Goal: Task Accomplishment & Management: Complete application form

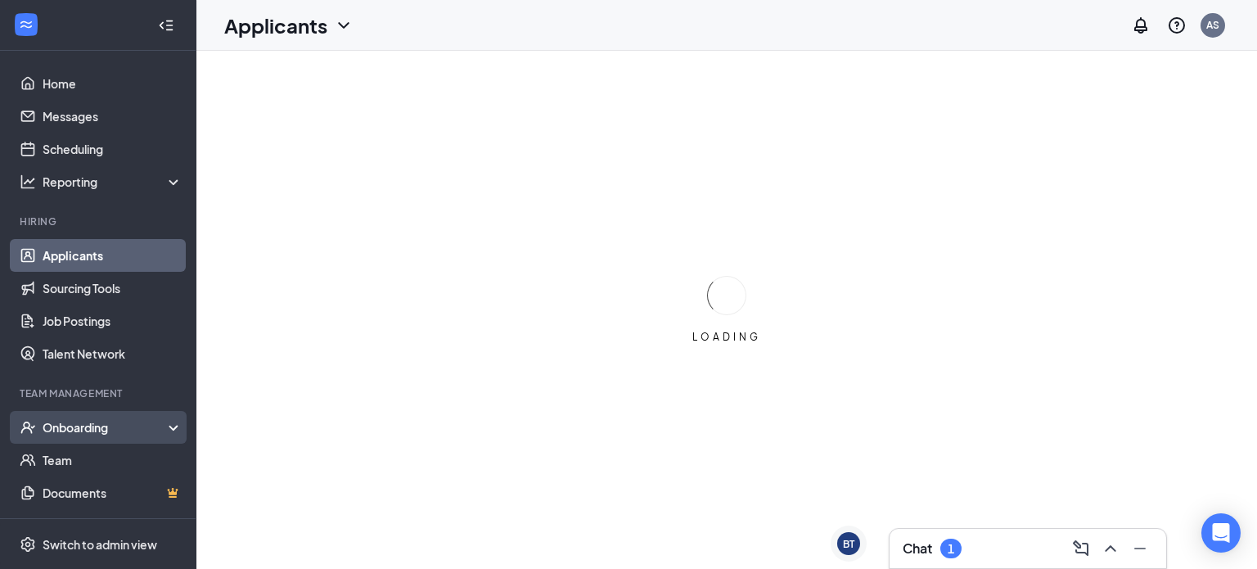
click at [131, 427] on div "Onboarding" at bounding box center [106, 427] width 126 height 16
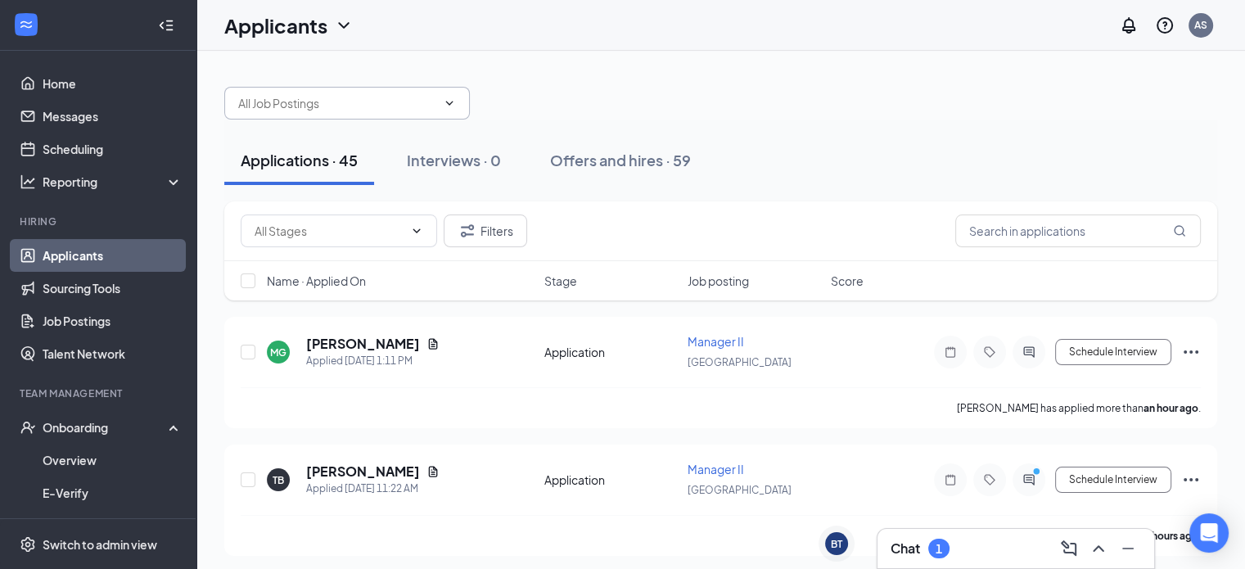
click at [444, 107] on icon "ChevronDown" at bounding box center [449, 103] width 13 height 13
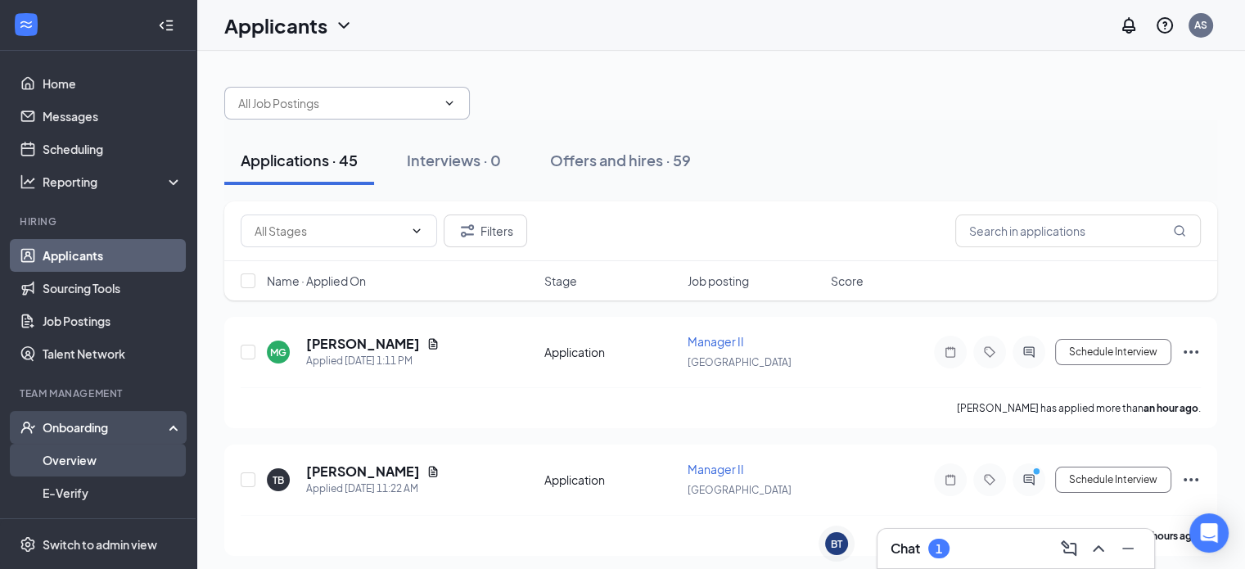
click at [103, 451] on link "Overview" at bounding box center [113, 460] width 140 height 33
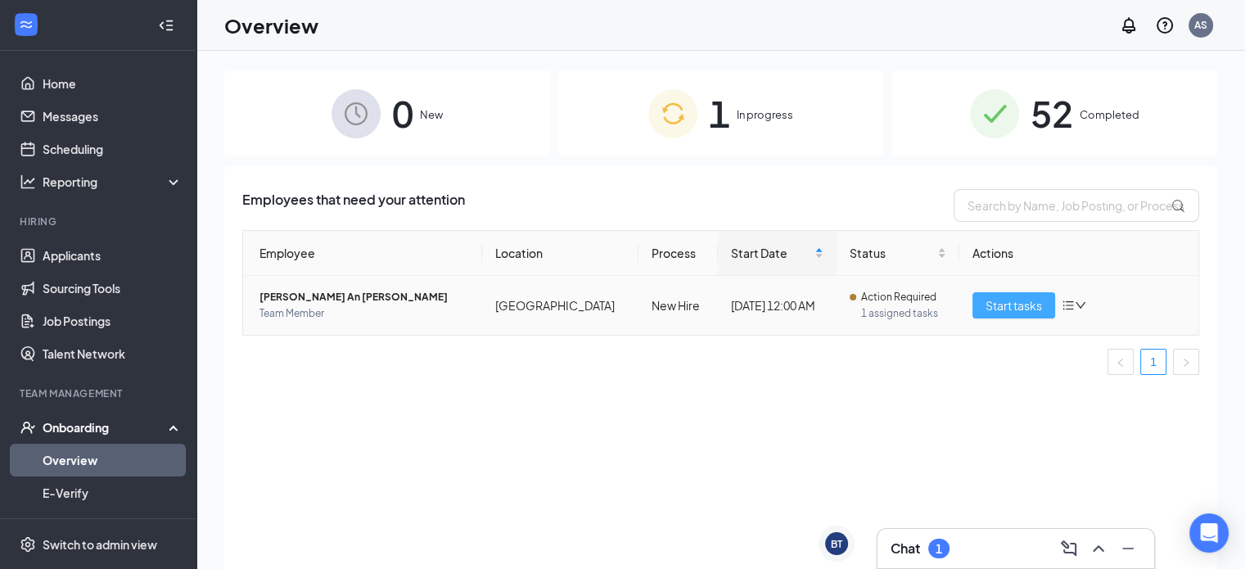
click at [1030, 310] on span "Start tasks" at bounding box center [1013, 305] width 56 height 18
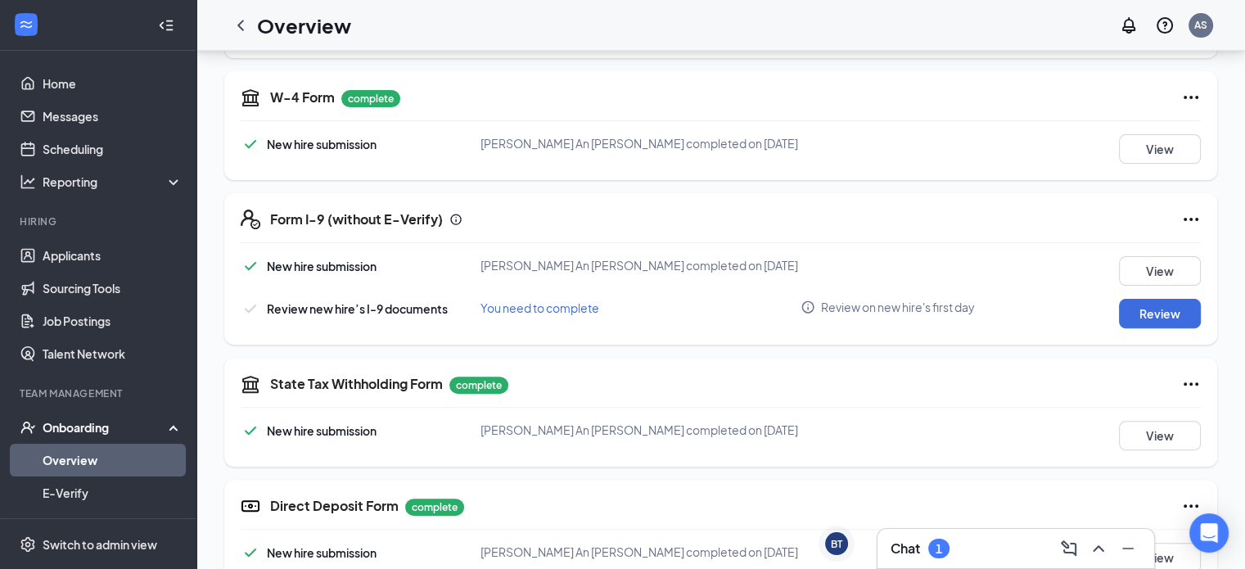
scroll to position [491, 0]
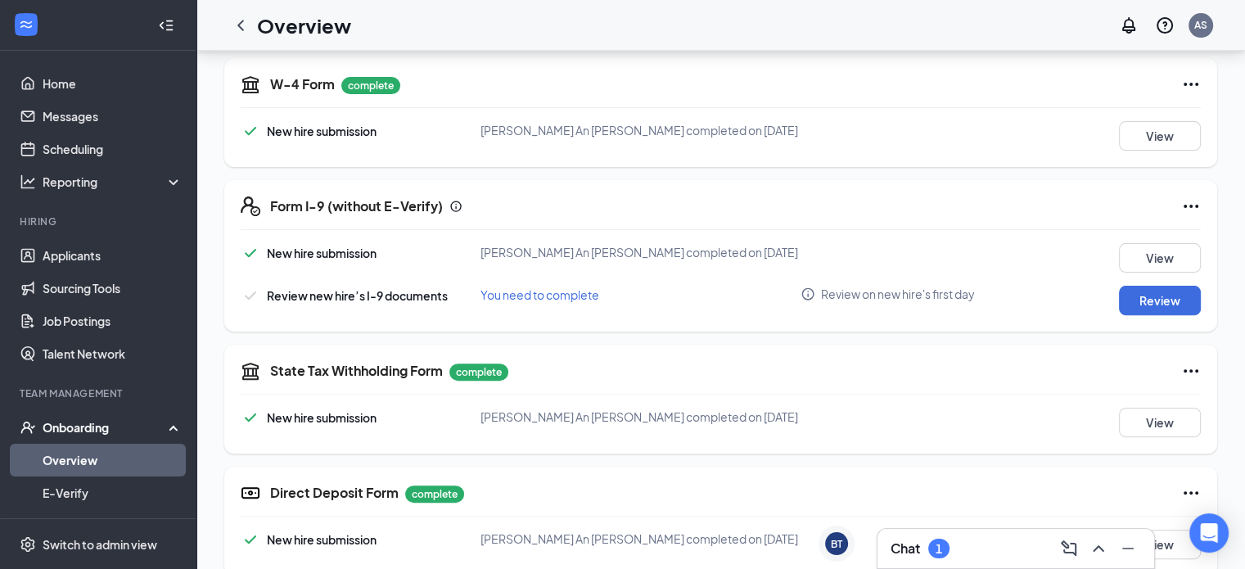
click at [962, 553] on div "Chat 1" at bounding box center [1015, 548] width 250 height 26
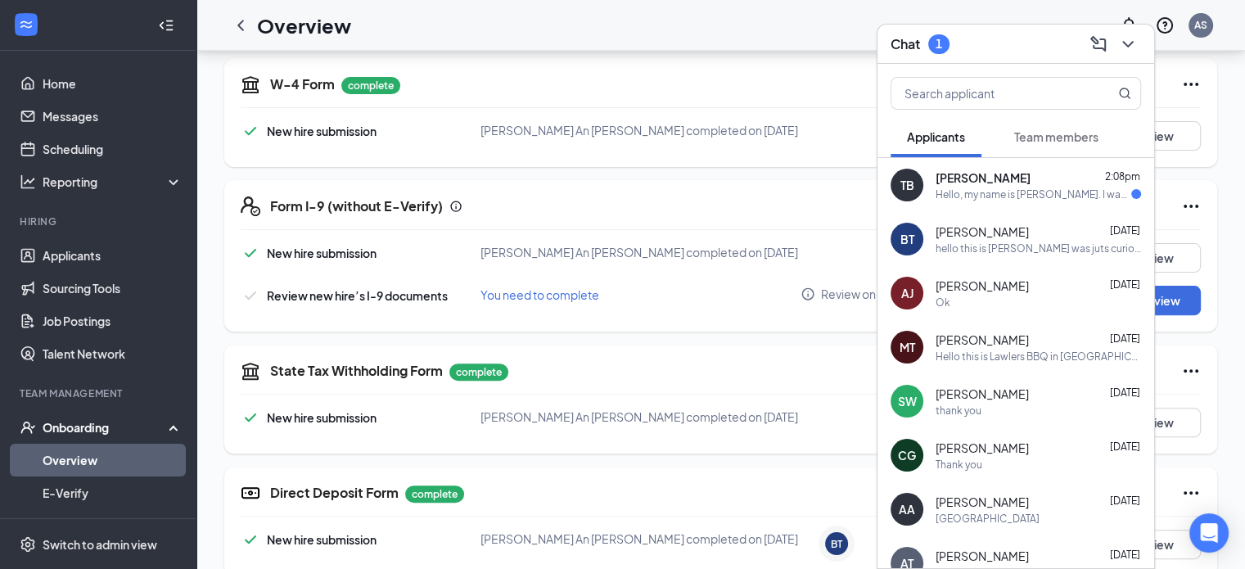
click at [1057, 197] on div "Hello, my name is [PERSON_NAME]. I was reaching out because I recently applied …" at bounding box center [1033, 194] width 196 height 14
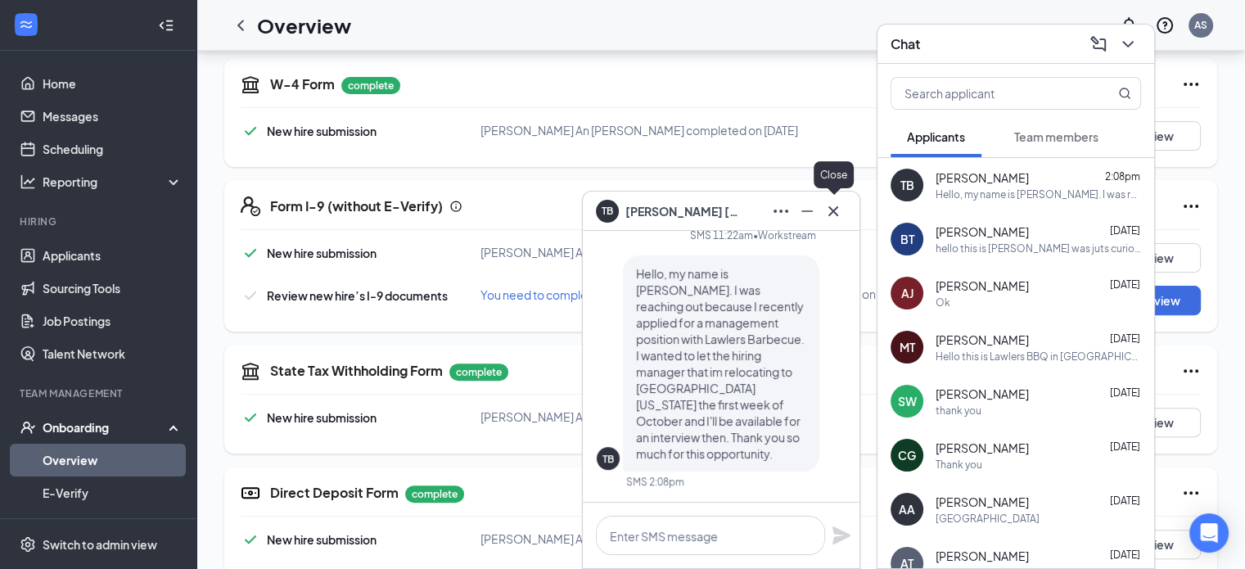
click at [847, 212] on div "TB [PERSON_NAME]" at bounding box center [721, 211] width 277 height 39
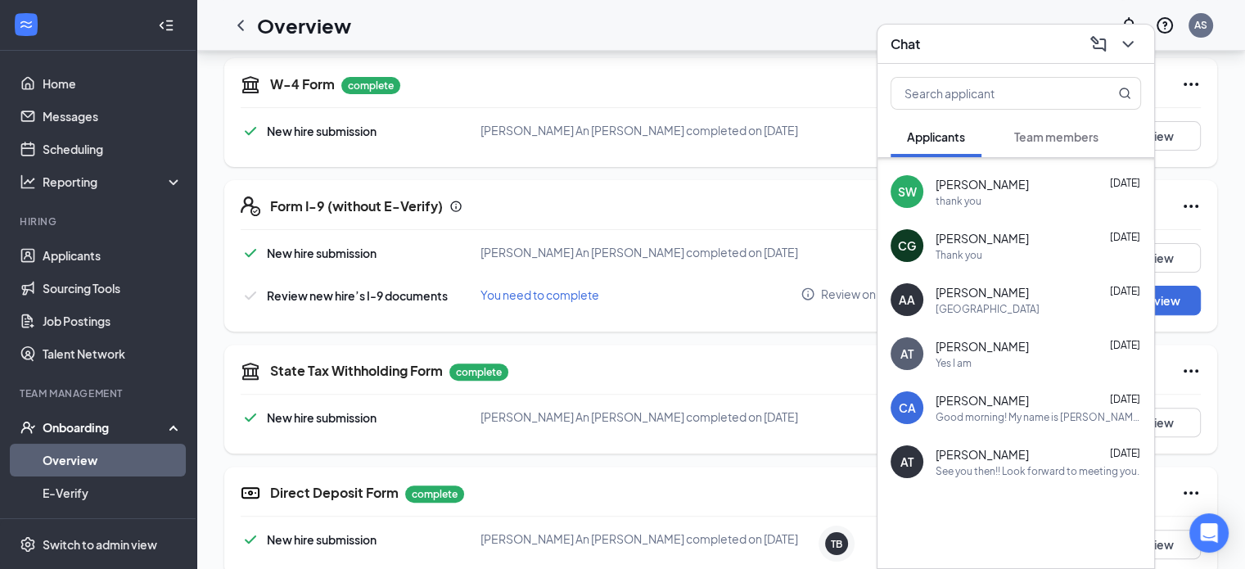
scroll to position [211, 0]
click at [990, 467] on div "See you then!! Look forward to meeting you." at bounding box center [1037, 469] width 204 height 14
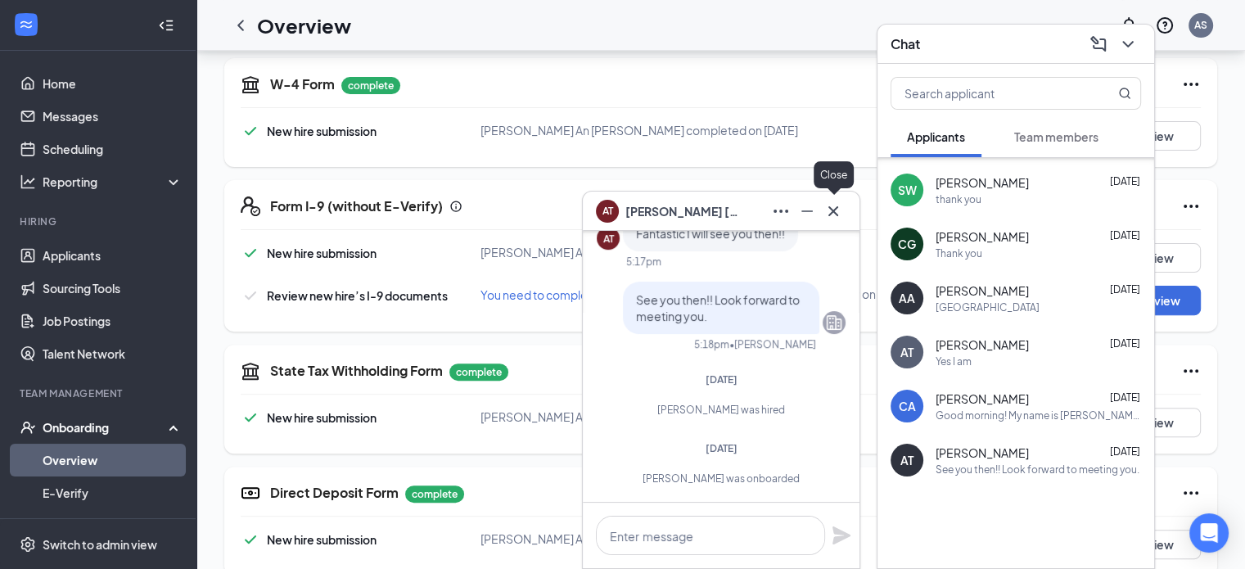
click at [838, 214] on icon "Cross" at bounding box center [833, 211] width 20 height 20
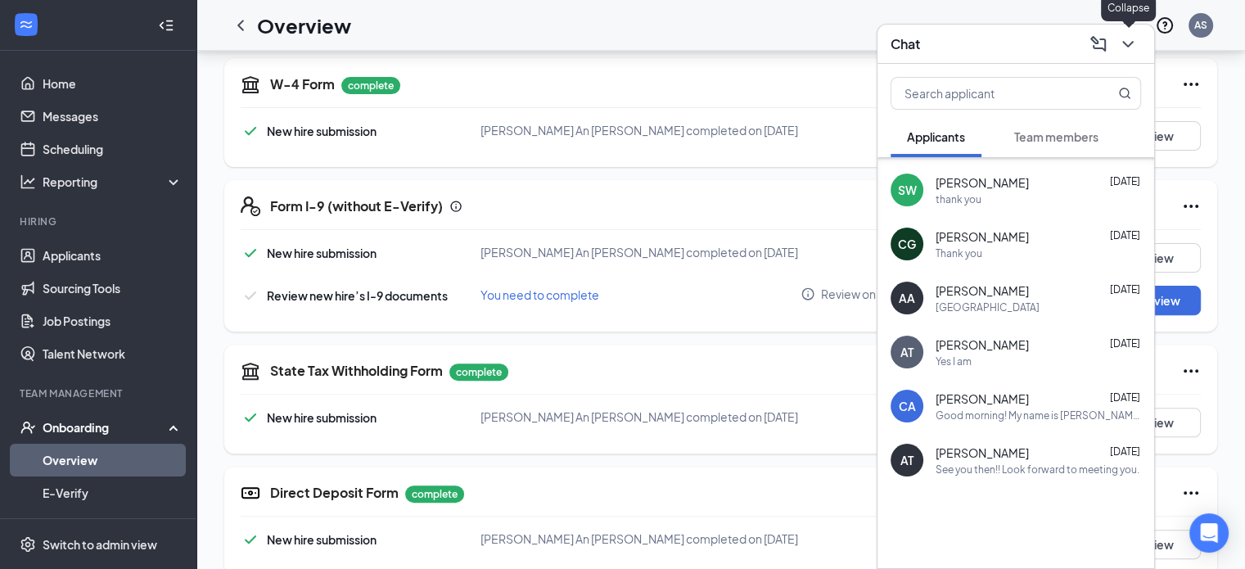
click at [1135, 43] on icon "ChevronDown" at bounding box center [1128, 44] width 20 height 20
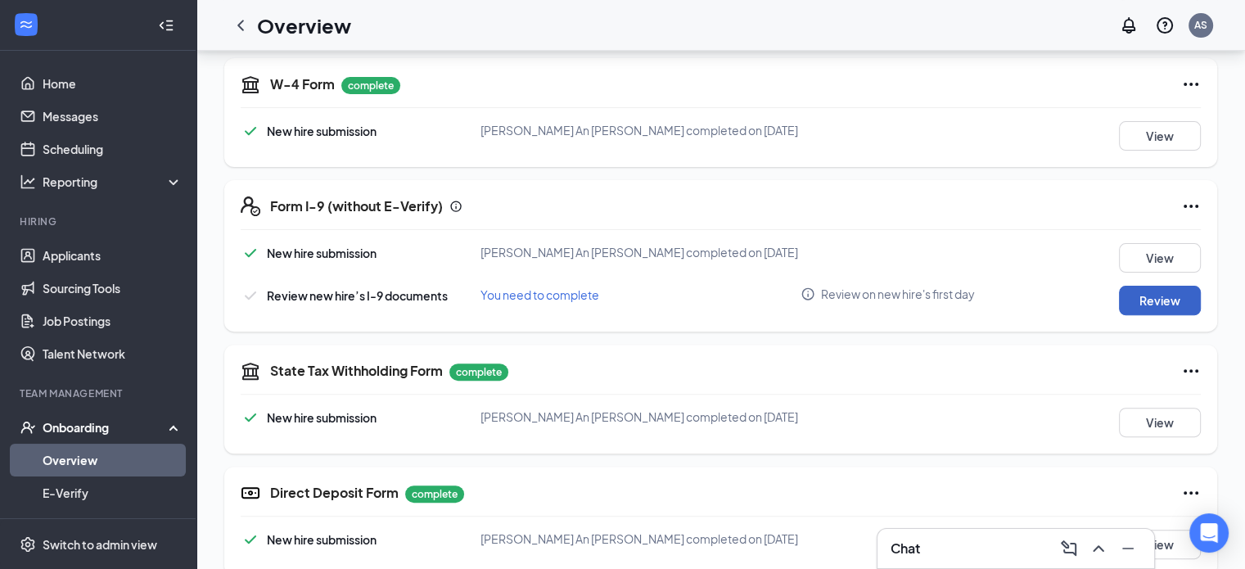
click at [1123, 294] on button "Review" at bounding box center [1160, 300] width 82 height 29
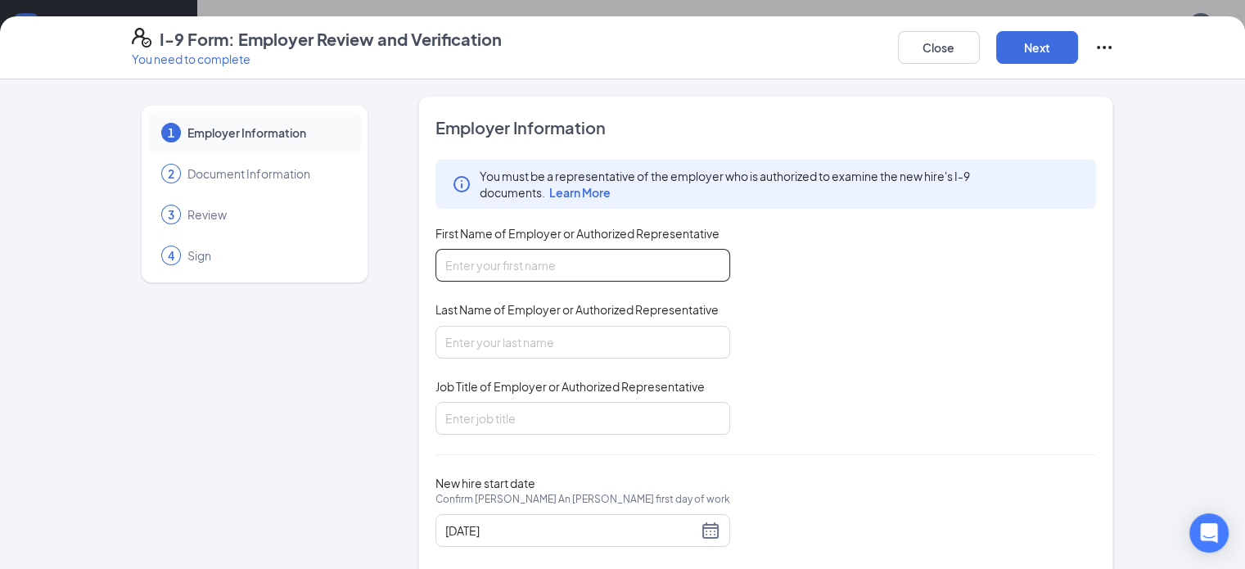
click at [520, 255] on input "First Name of Employer or Authorized Representative" at bounding box center [582, 265] width 295 height 33
type input "[PERSON_NAME]"
click at [534, 336] on input "Last Name of Employer or Authorized Representative" at bounding box center [582, 342] width 295 height 33
type input "[PERSON_NAME]"
click at [476, 415] on input "Job Title of Employer or Authorized Representative" at bounding box center [582, 418] width 295 height 33
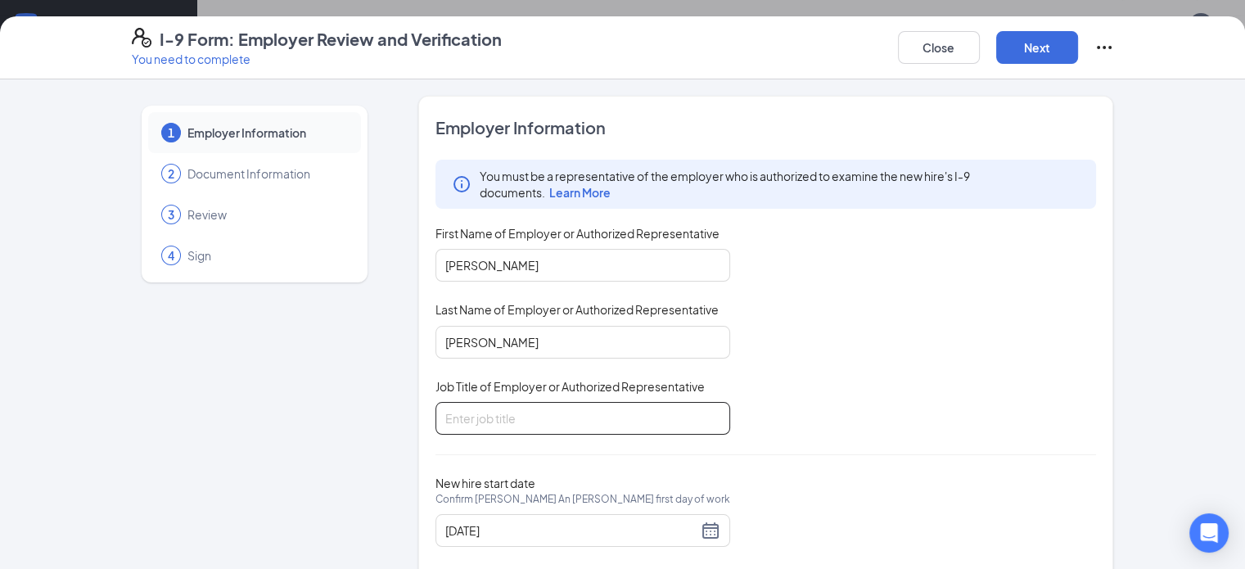
type input "m2"
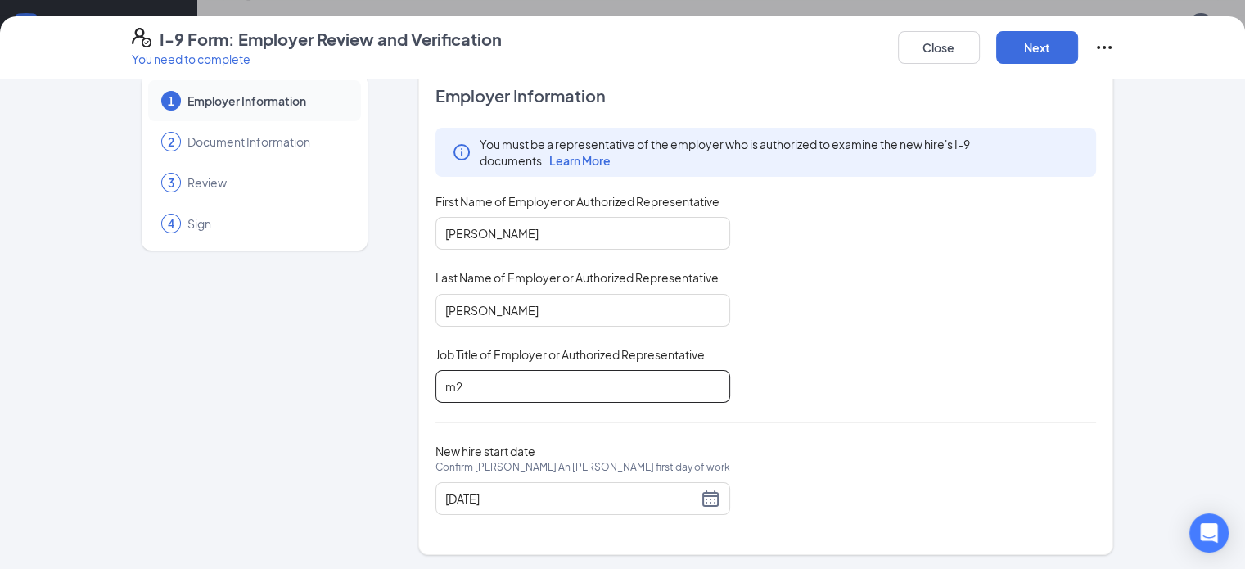
scroll to position [729, 0]
click at [1078, 48] on button "Next" at bounding box center [1037, 47] width 82 height 33
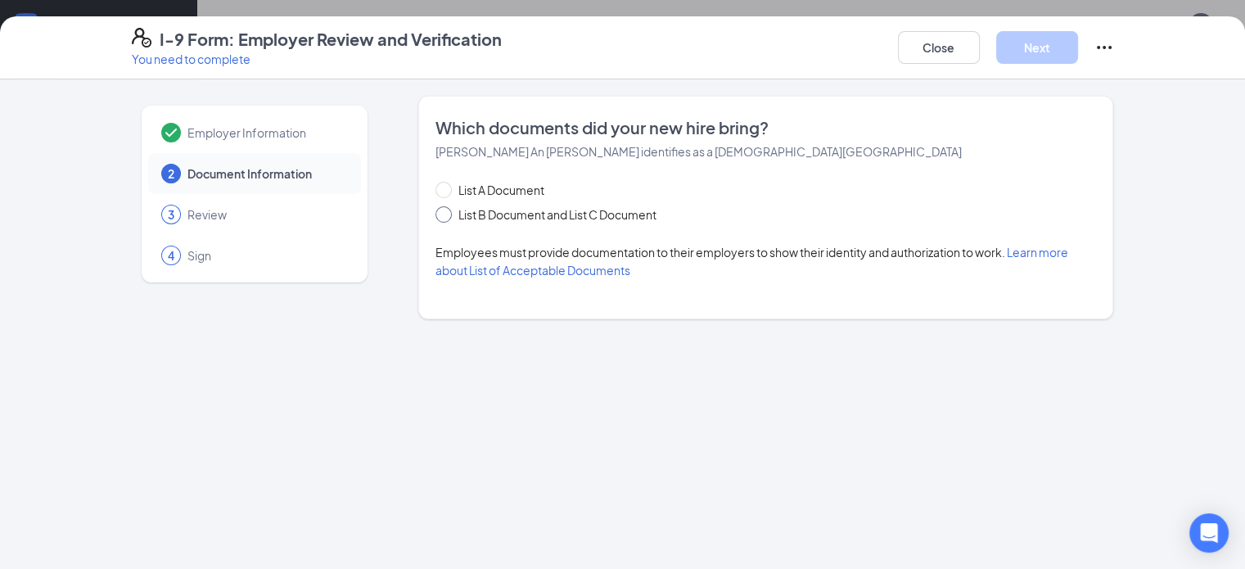
click at [435, 210] on span at bounding box center [443, 214] width 16 height 16
click at [435, 210] on input "List B Document and List C Document" at bounding box center [440, 211] width 11 height 11
radio input "true"
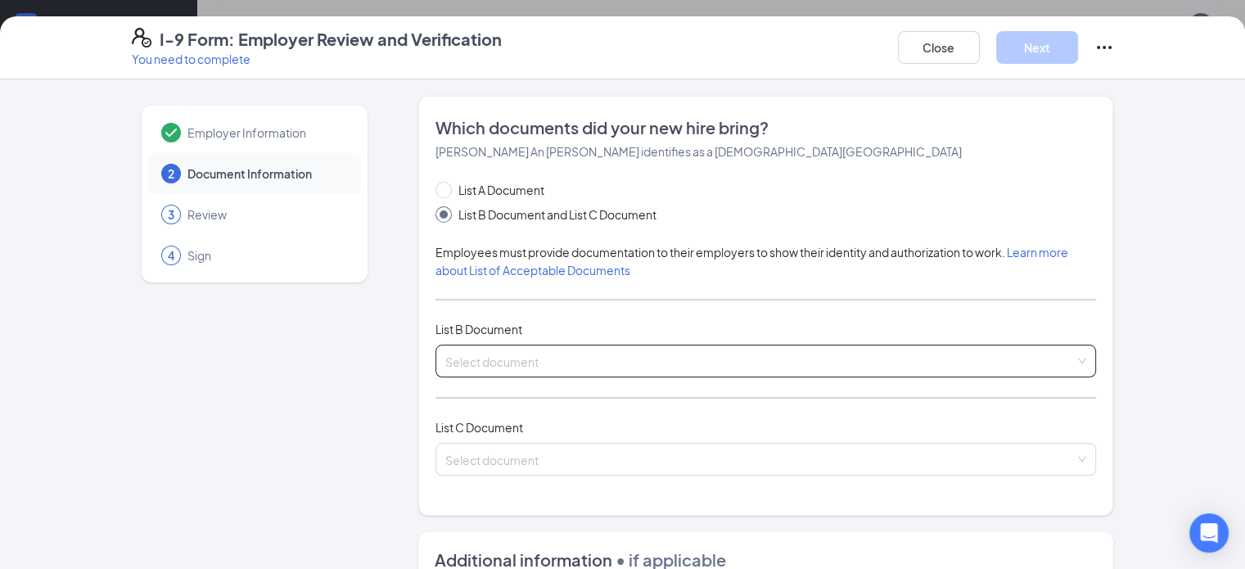
click at [525, 349] on div "Select document" at bounding box center [765, 361] width 661 height 33
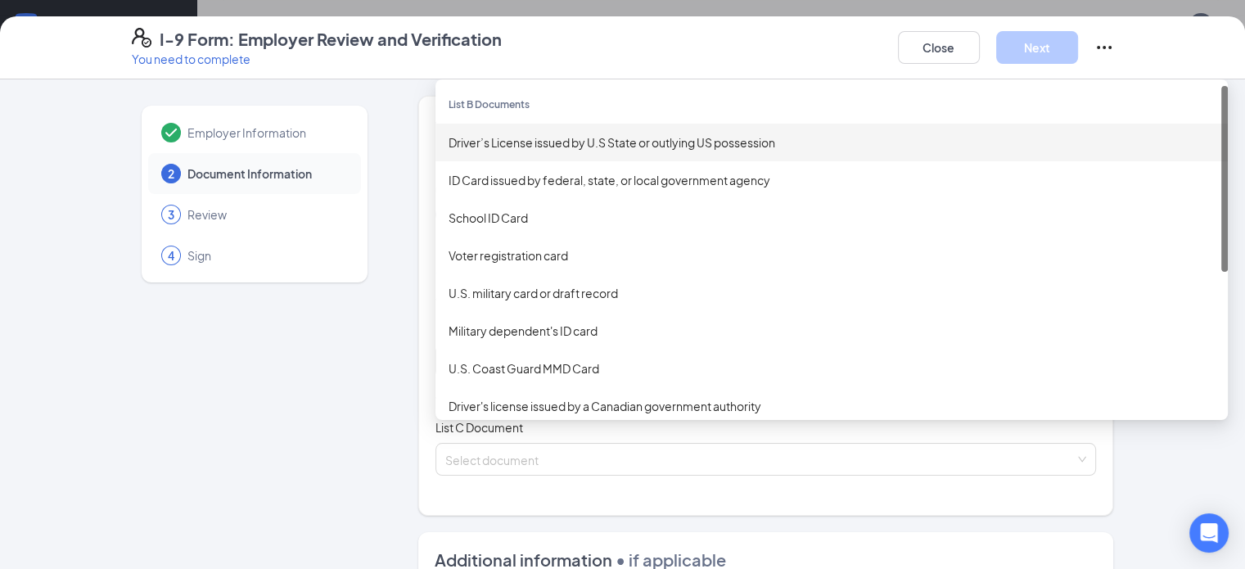
click at [552, 144] on div "Driver’s License issued by U.S State or outlying US possession" at bounding box center [831, 142] width 766 height 18
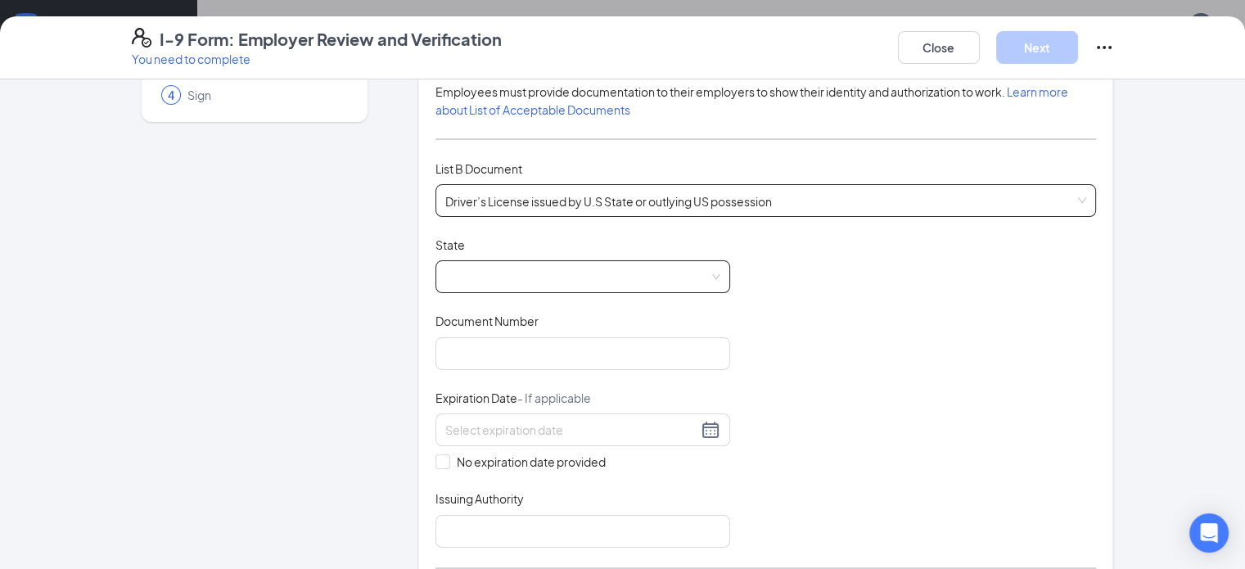
scroll to position [164, 0]
click at [594, 272] on span at bounding box center [582, 273] width 275 height 31
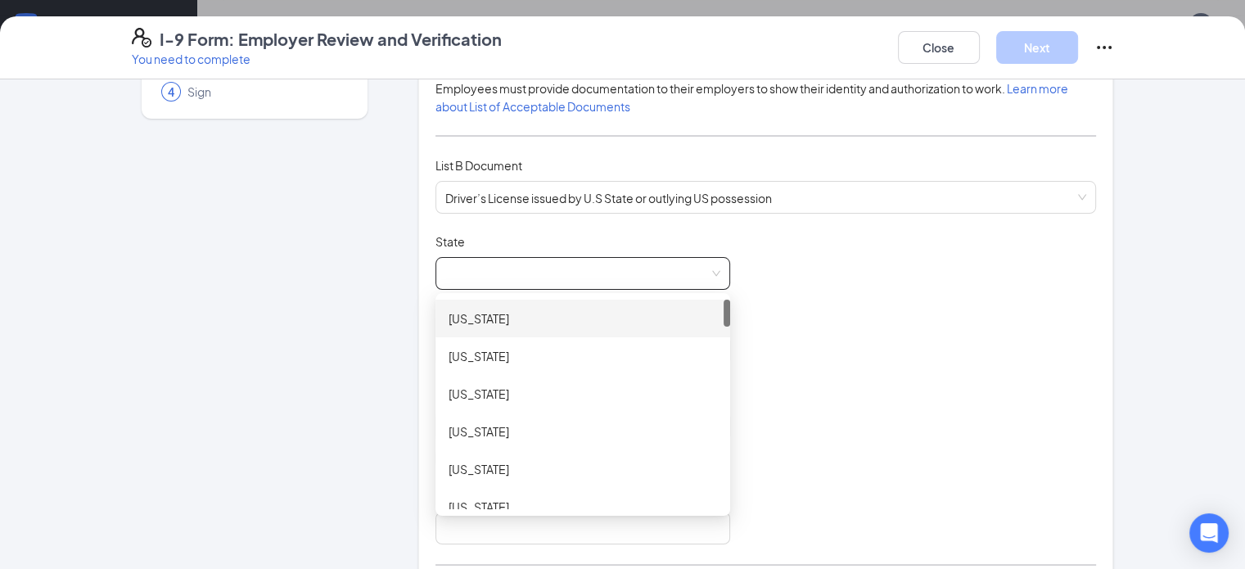
click at [539, 313] on div "[US_STATE]" at bounding box center [582, 318] width 268 height 18
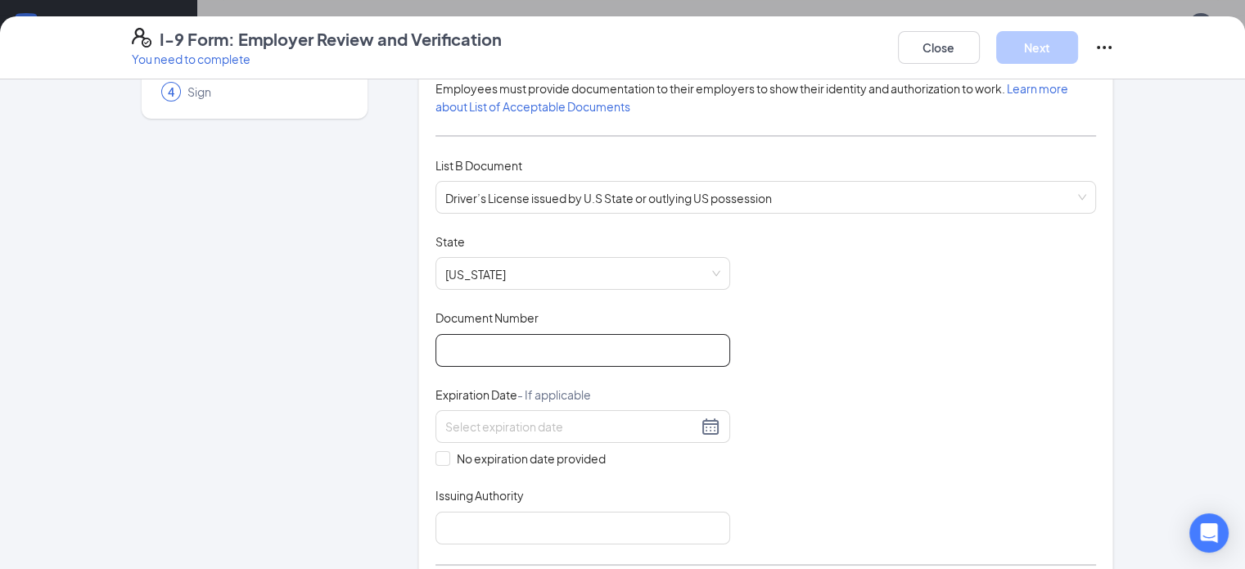
click at [504, 346] on input "Document Number" at bounding box center [582, 350] width 295 height 33
type input "9724642"
click at [513, 420] on input at bounding box center [571, 426] width 252 height 18
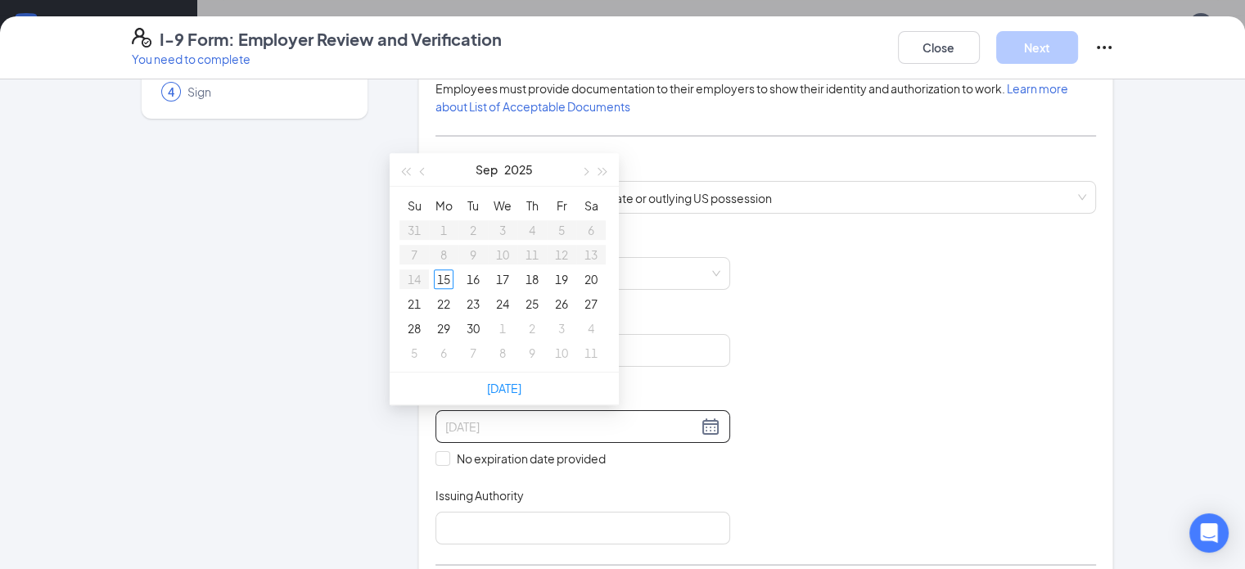
type input "[DATE]"
click at [526, 166] on button "2025" at bounding box center [518, 169] width 29 height 33
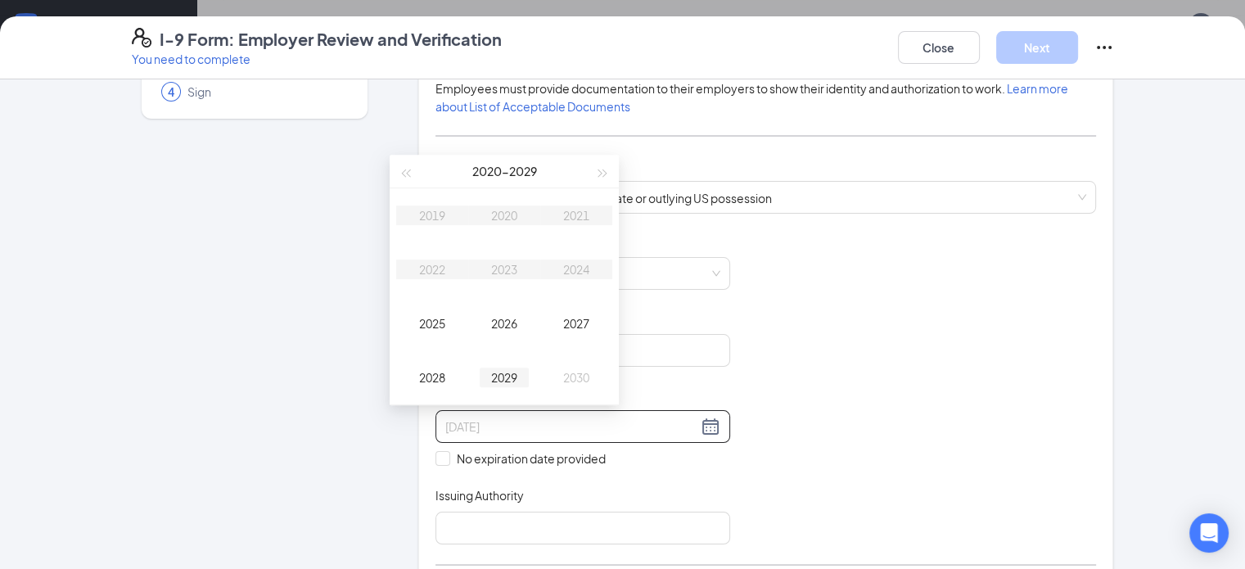
type input "[DATE]"
click at [502, 377] on div "2029" at bounding box center [504, 377] width 49 height 20
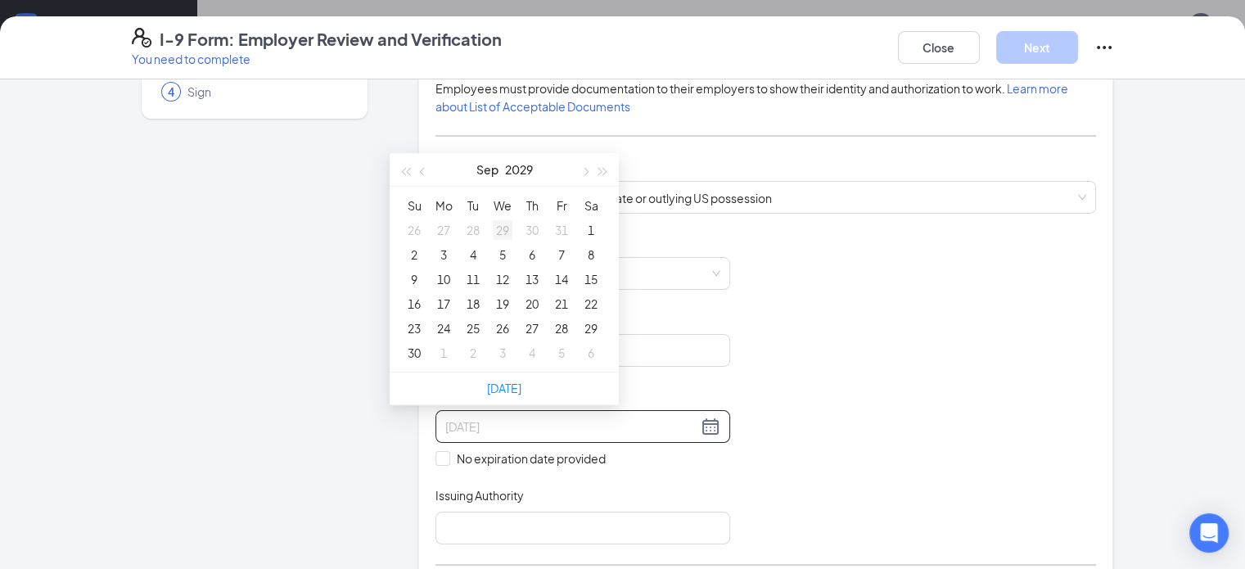
type input "[DATE]"
click at [421, 173] on button "button" at bounding box center [423, 169] width 18 height 33
click at [424, 168] on span "button" at bounding box center [424, 171] width 8 height 8
type input "[DATE]"
click at [441, 277] on div "16" at bounding box center [444, 279] width 20 height 20
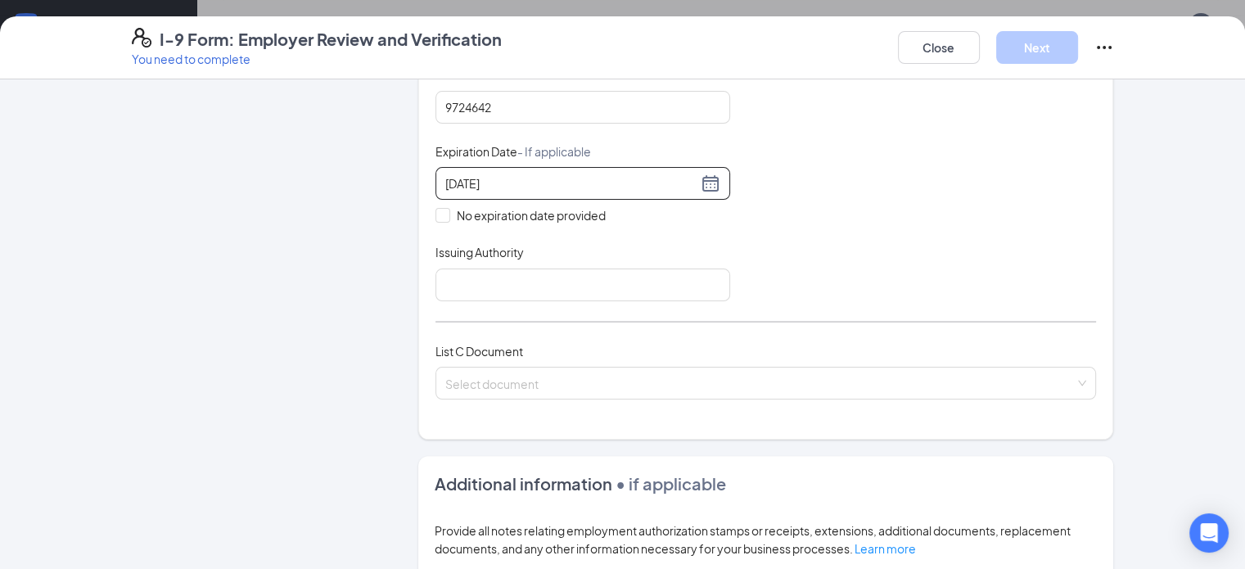
scroll to position [409, 0]
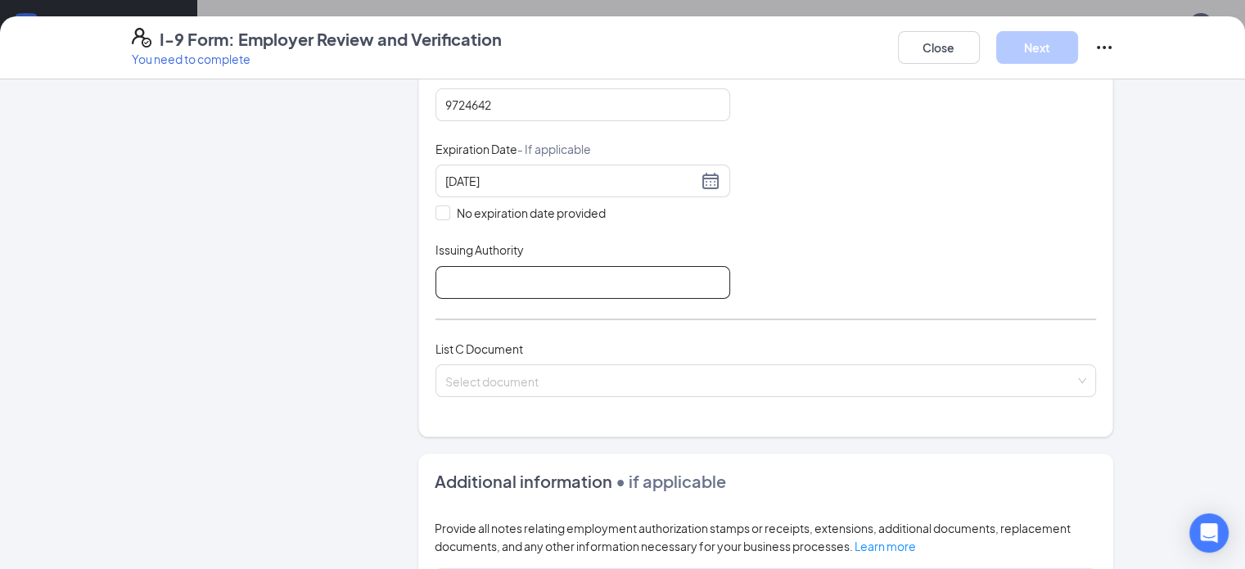
click at [569, 277] on input "Issuing Authority" at bounding box center [582, 282] width 295 height 33
type input "[US_STATE]"
click at [529, 374] on input "search" at bounding box center [760, 377] width 630 height 25
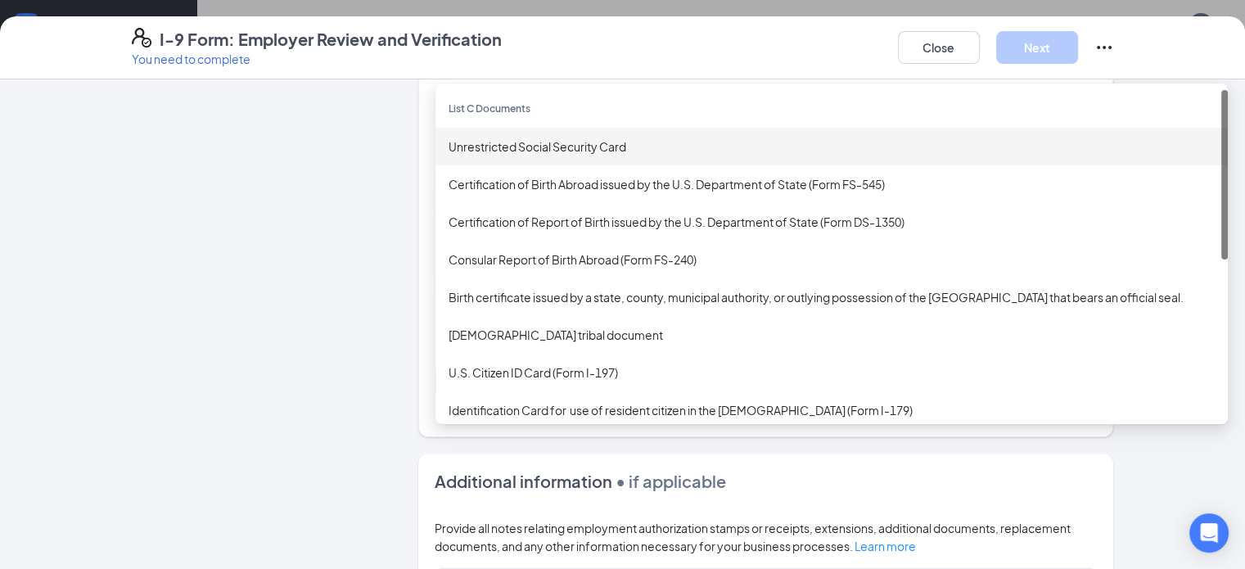
click at [502, 141] on div "Unrestricted Social Security Card" at bounding box center [831, 146] width 766 height 18
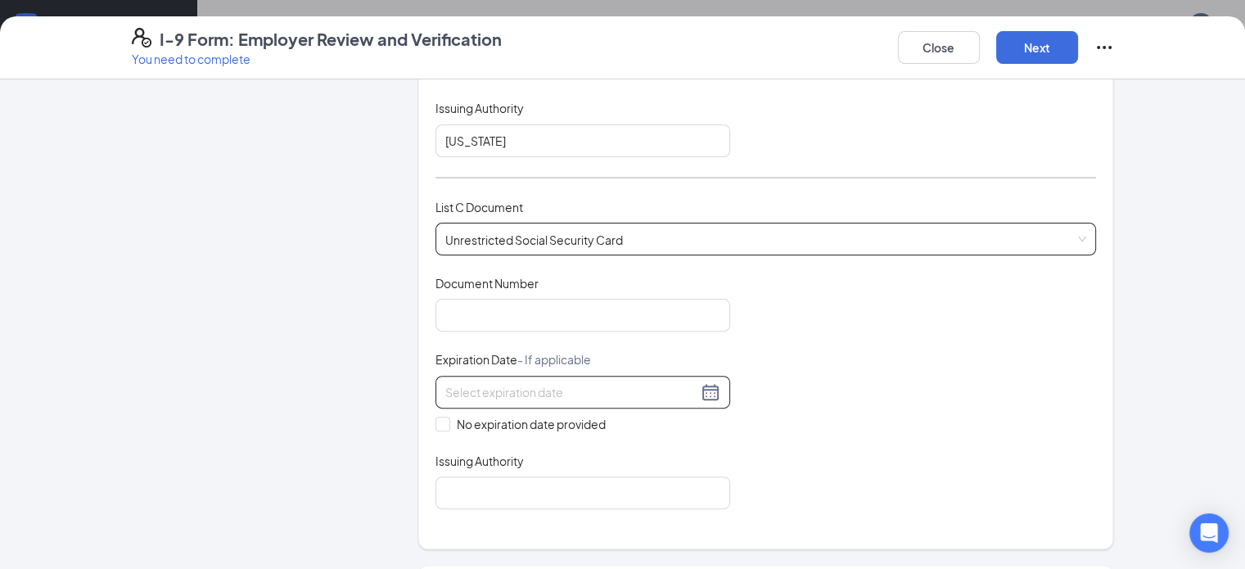
scroll to position [573, 0]
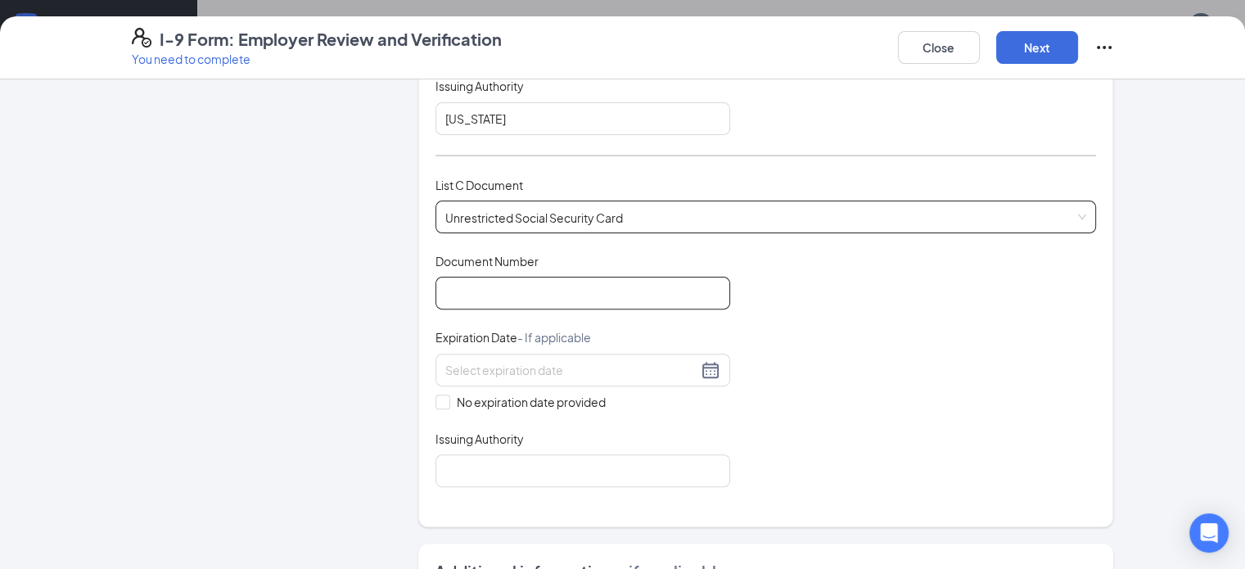
click at [581, 294] on input "Document Number" at bounding box center [582, 293] width 295 height 33
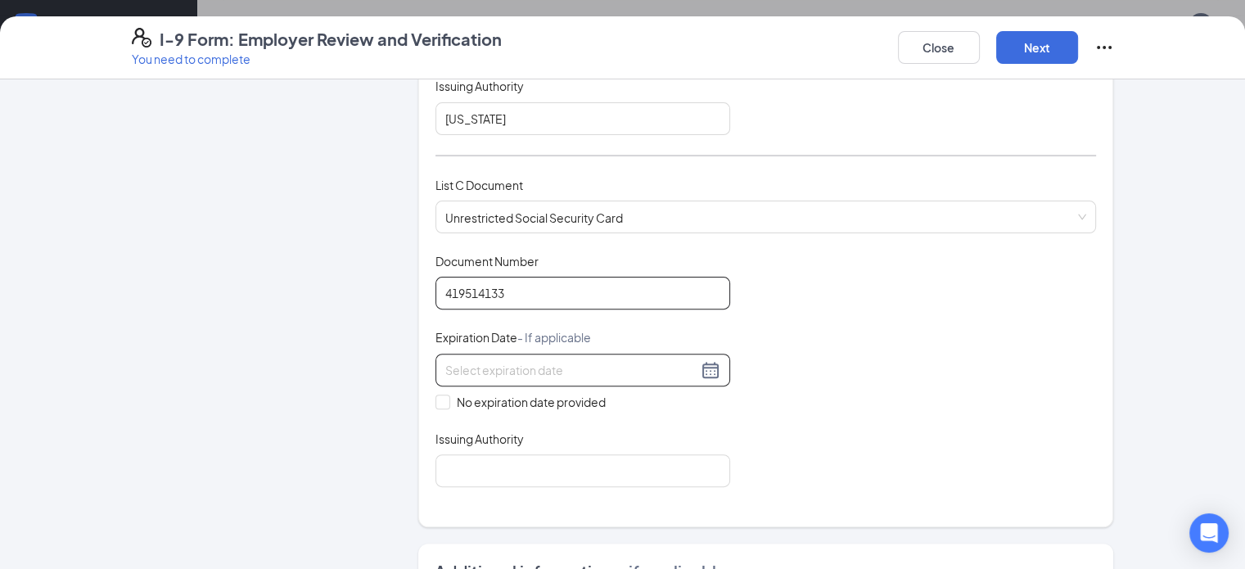
type input "419514133"
click at [576, 367] on input at bounding box center [571, 370] width 252 height 18
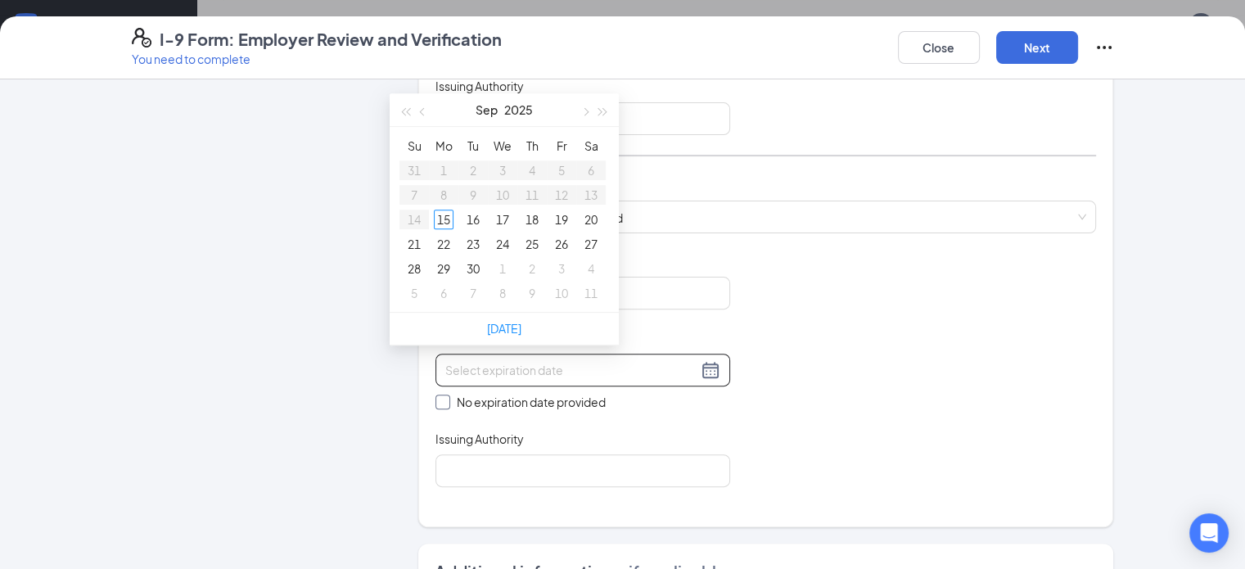
click at [435, 394] on input "No expiration date provided" at bounding box center [440, 399] width 11 height 11
checkbox input "true"
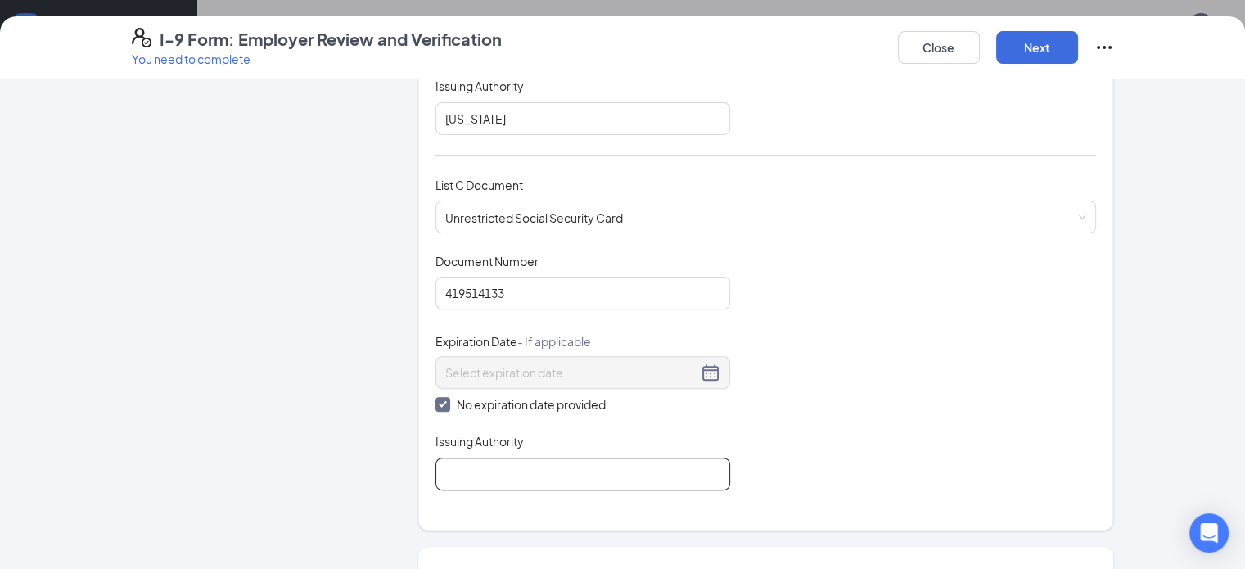
click at [444, 466] on input "Issuing Authority" at bounding box center [582, 473] width 295 height 33
type input "US Govt"
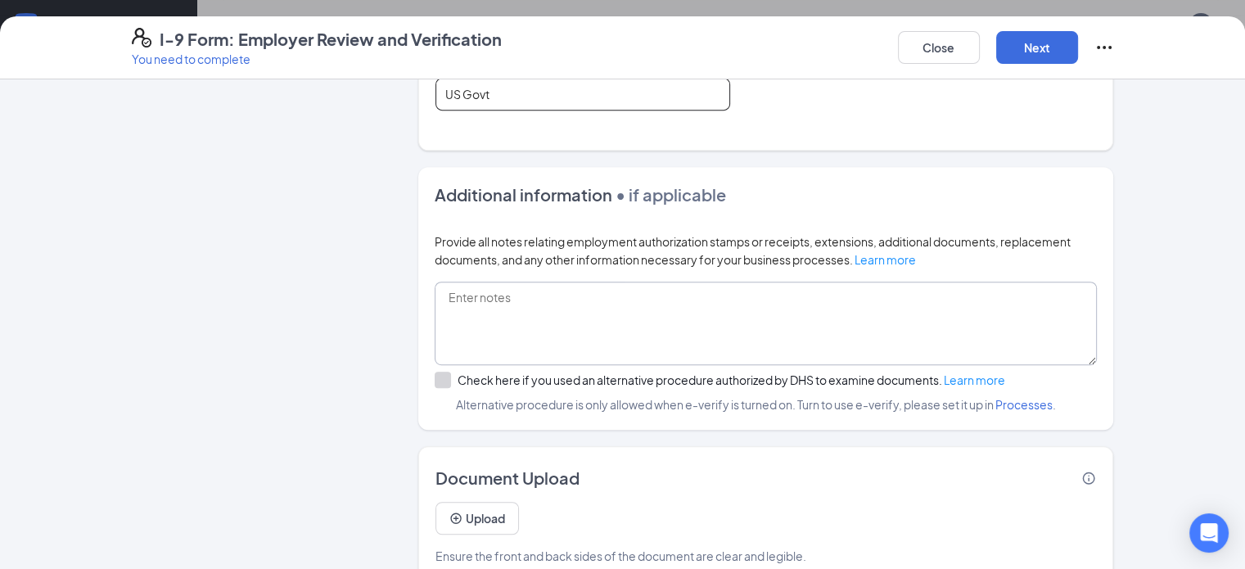
scroll to position [978, 0]
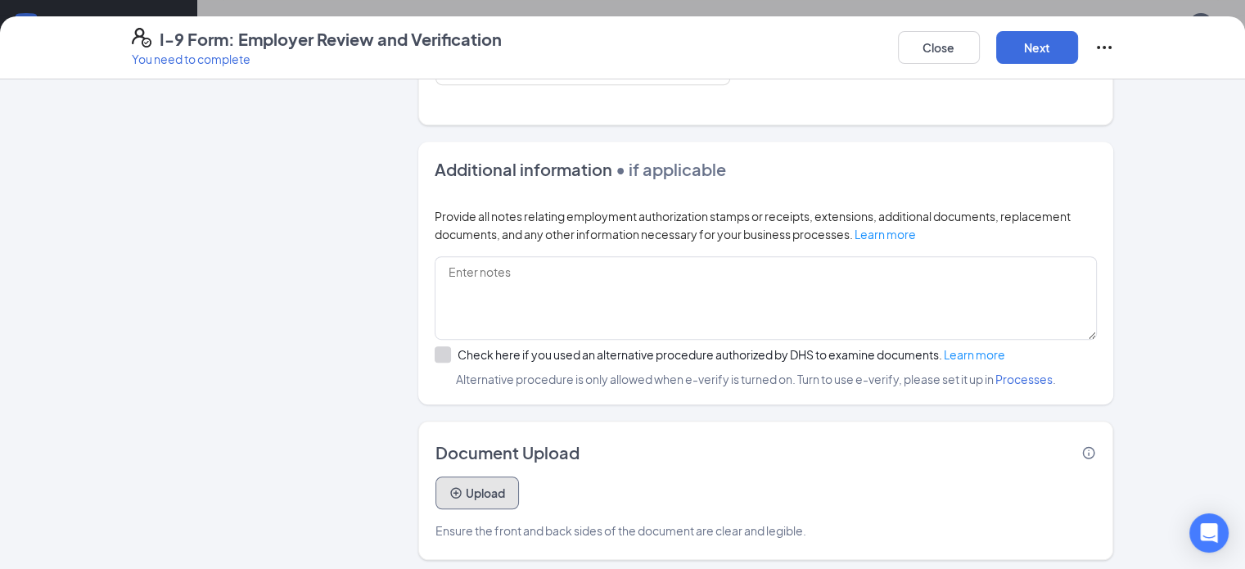
click at [457, 488] on button "Upload" at bounding box center [476, 492] width 83 height 33
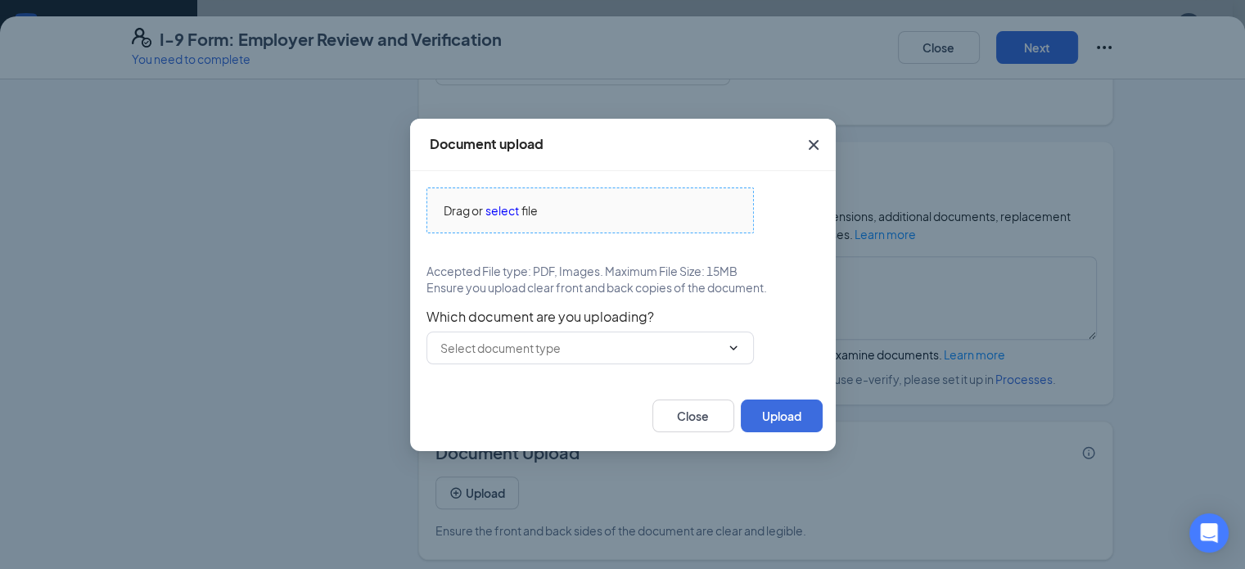
click at [502, 207] on span "select" at bounding box center [502, 210] width 34 height 18
click at [232, 193] on div "Document upload Drag or select file [PERSON_NAME] SOCIAL AND ID.pdf Accepted Fi…" at bounding box center [622, 284] width 1245 height 569
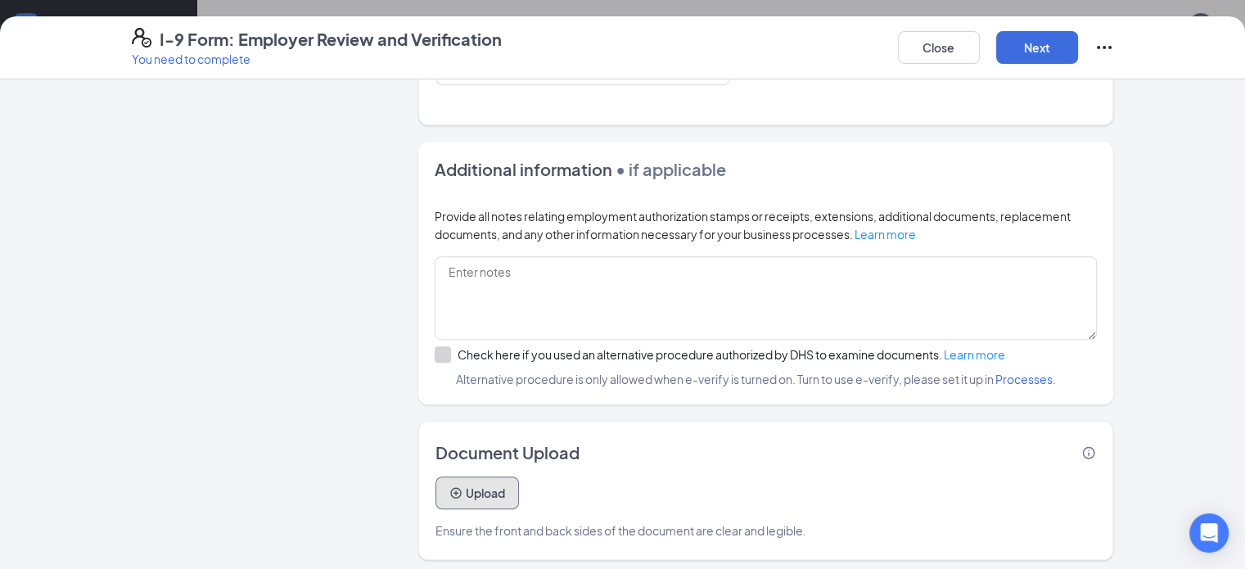
click at [435, 486] on button "Upload" at bounding box center [476, 492] width 83 height 33
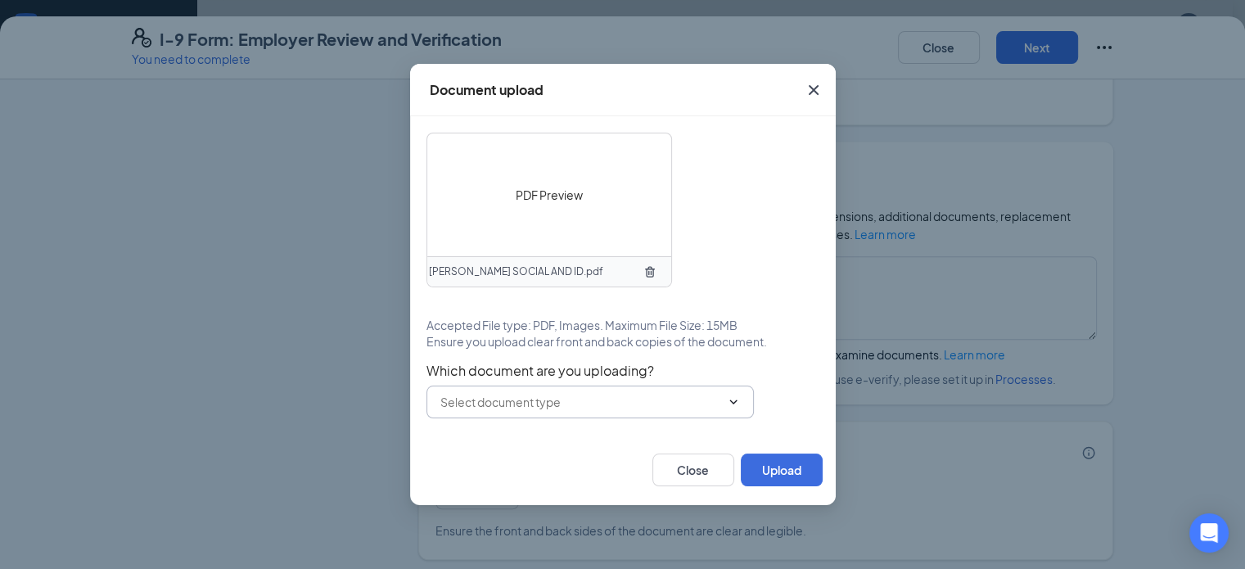
click at [731, 403] on icon "ChevronDown" at bounding box center [733, 401] width 13 height 13
click at [737, 399] on icon "ChevronDown" at bounding box center [733, 401] width 13 height 13
click at [727, 396] on icon "ChevronDown" at bounding box center [733, 401] width 13 height 13
click at [772, 477] on button "Upload" at bounding box center [782, 469] width 82 height 33
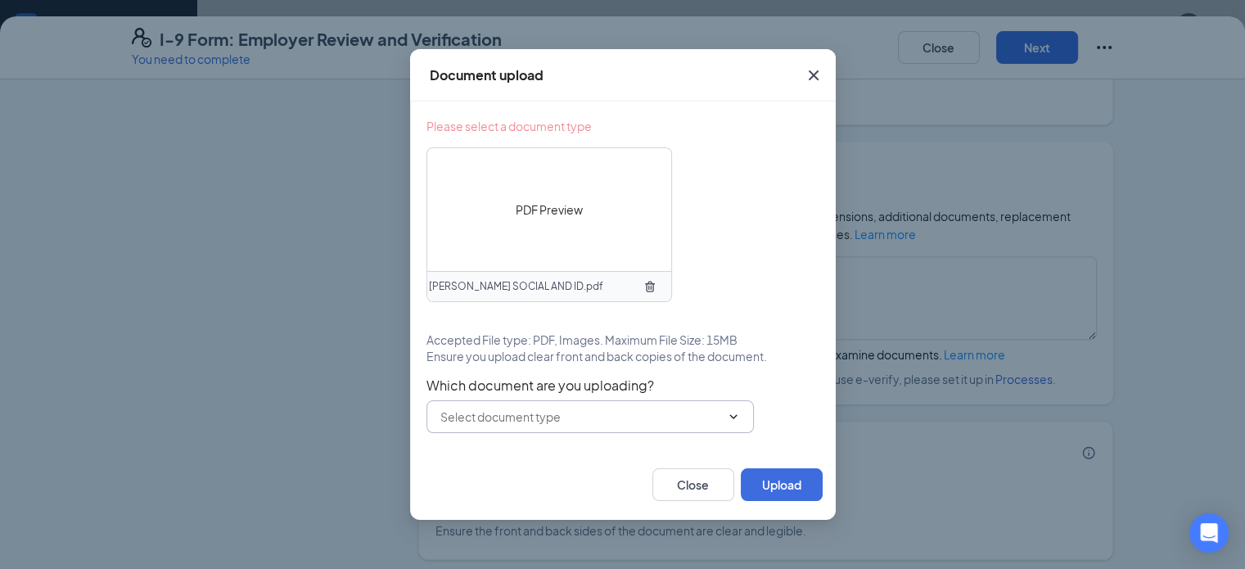
click at [738, 418] on icon "ChevronDown" at bounding box center [733, 416] width 13 height 13
click at [586, 421] on input "text" at bounding box center [580, 417] width 280 height 18
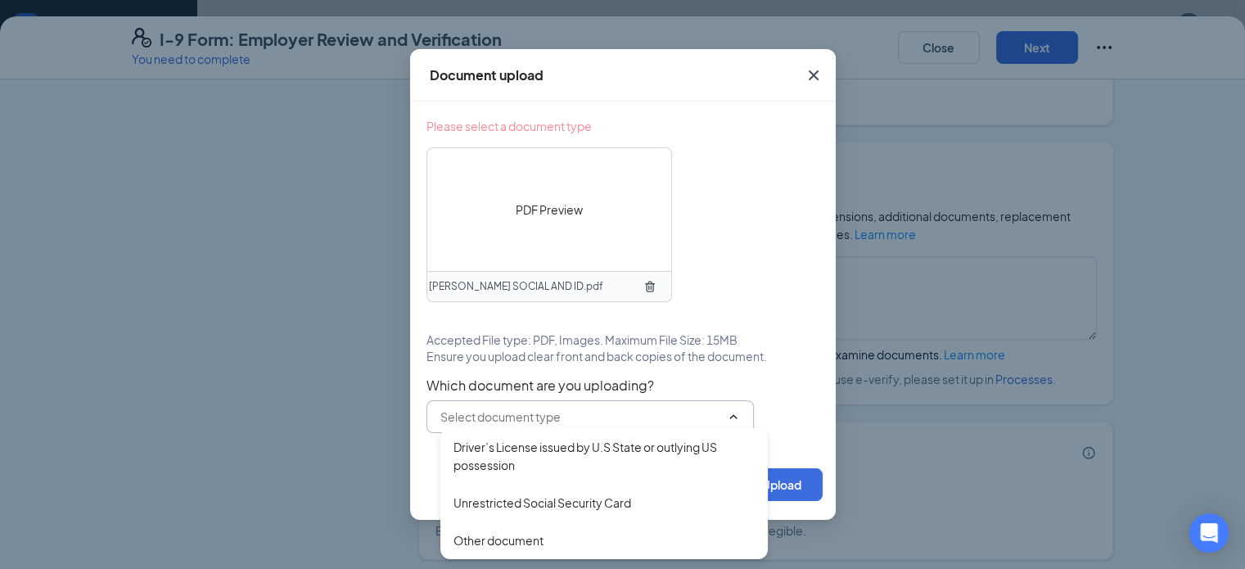
click at [805, 81] on icon "Cross" at bounding box center [814, 75] width 20 height 20
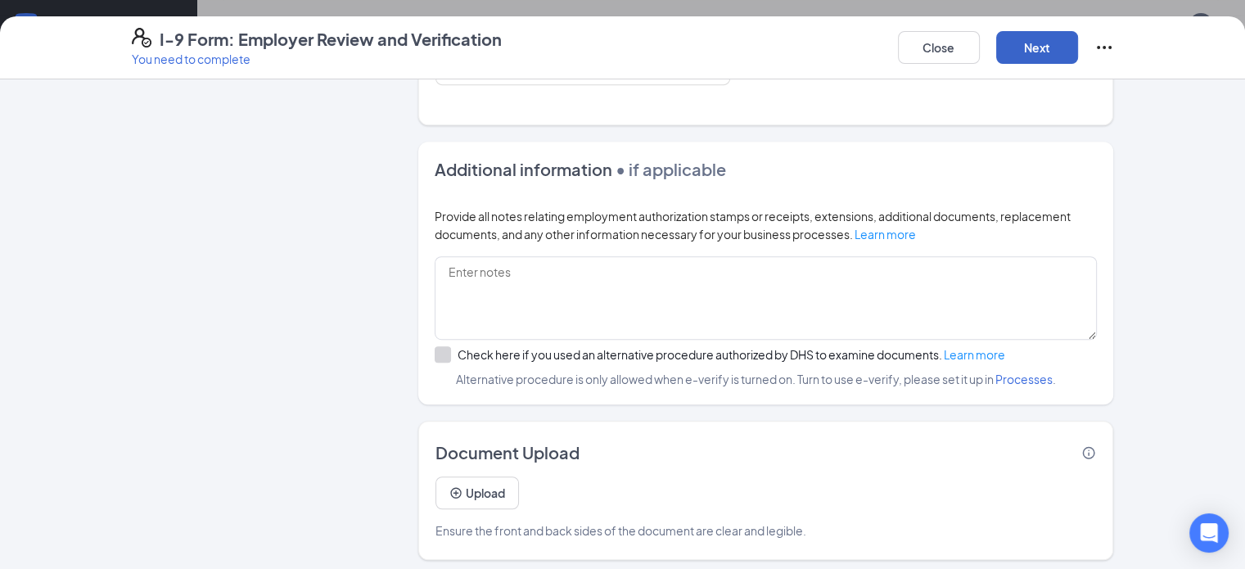
click at [1078, 44] on button "Next" at bounding box center [1037, 47] width 82 height 33
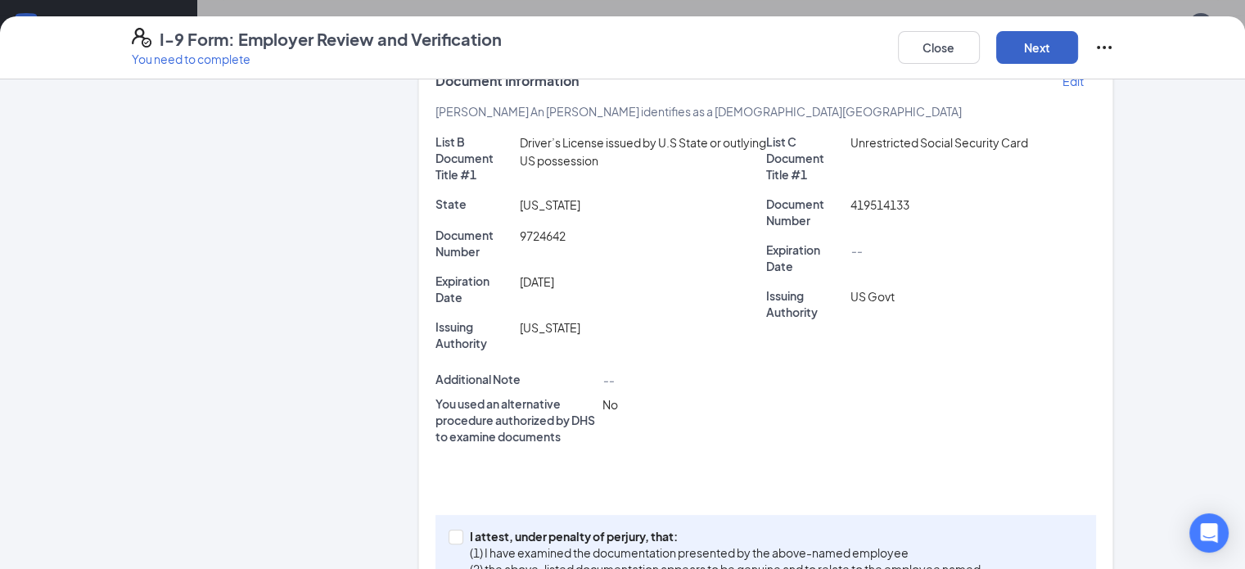
scroll to position [315, 0]
click at [448, 529] on input "I attest, under penalty of [PERSON_NAME], that: (1) I have examined the documen…" at bounding box center [453, 534] width 11 height 11
checkbox input "true"
click at [1078, 59] on button "Next" at bounding box center [1037, 47] width 82 height 33
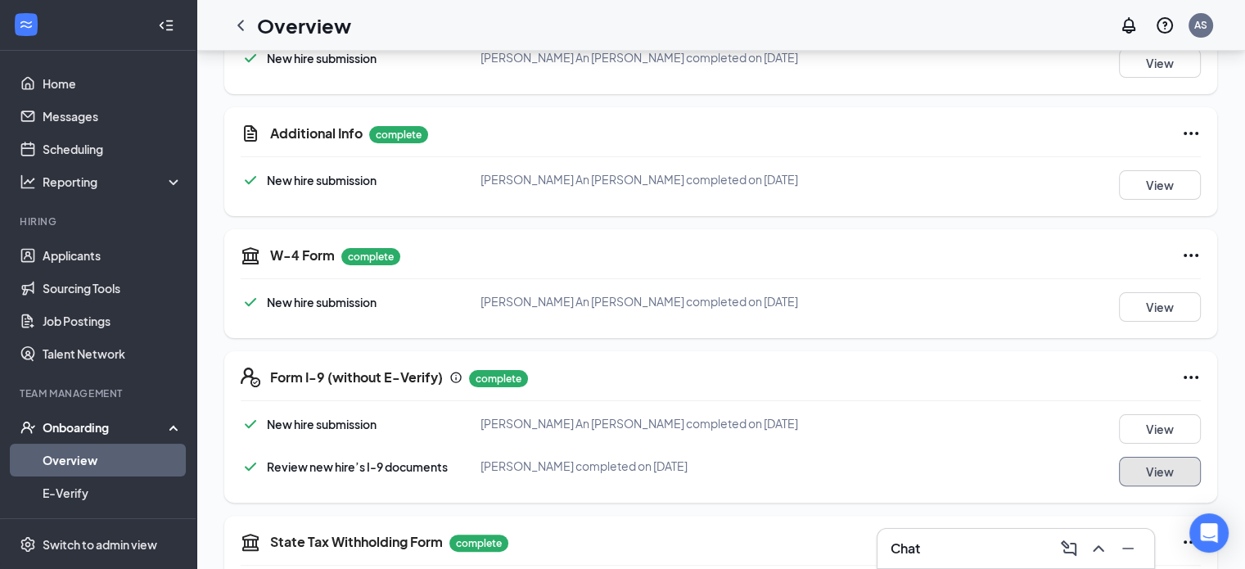
scroll to position [0, 0]
